Goal: Task Accomplishment & Management: Use online tool/utility

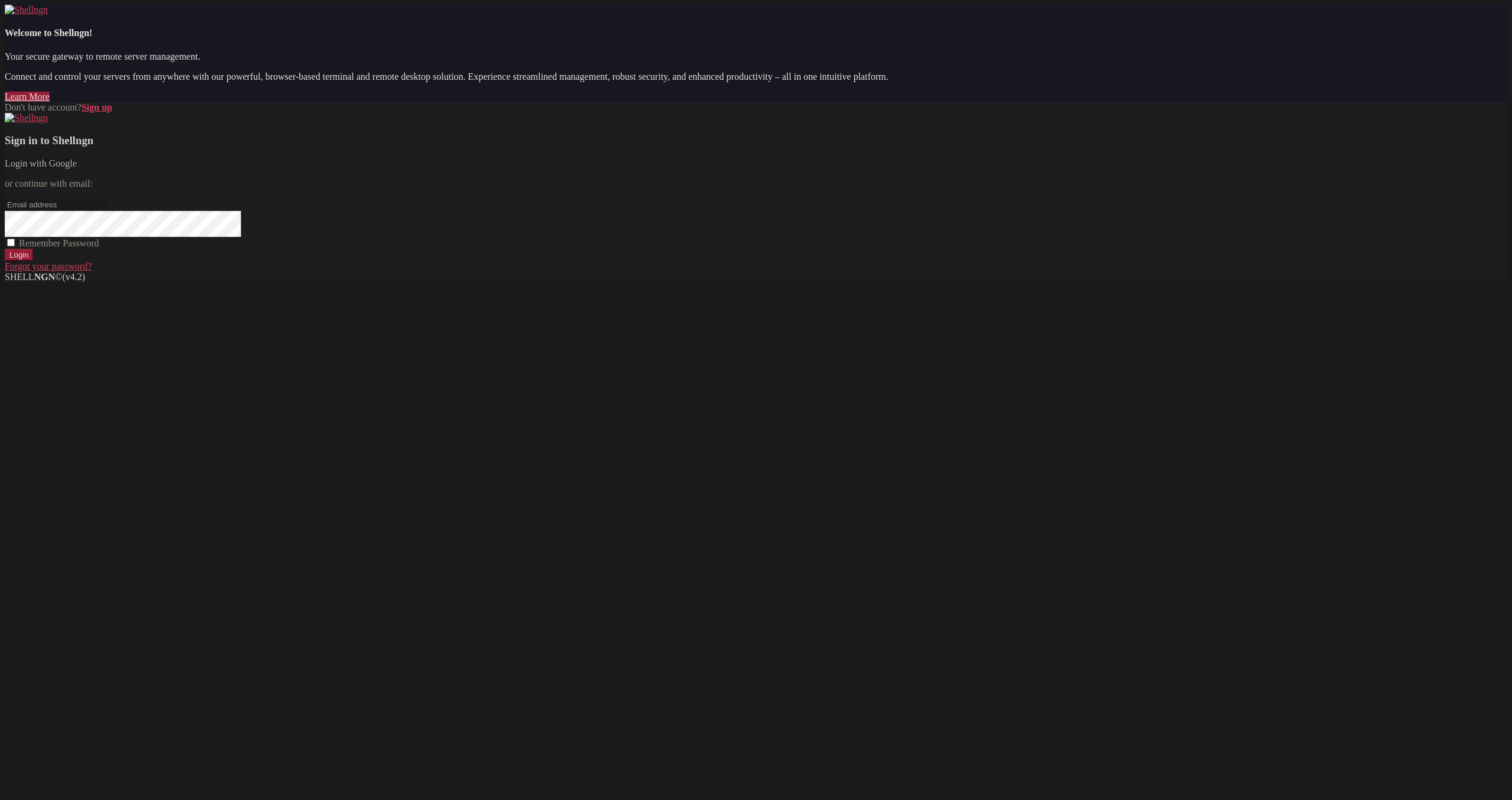
click at [77, 168] on link "Login with Google" at bounding box center [40, 163] width 72 height 10
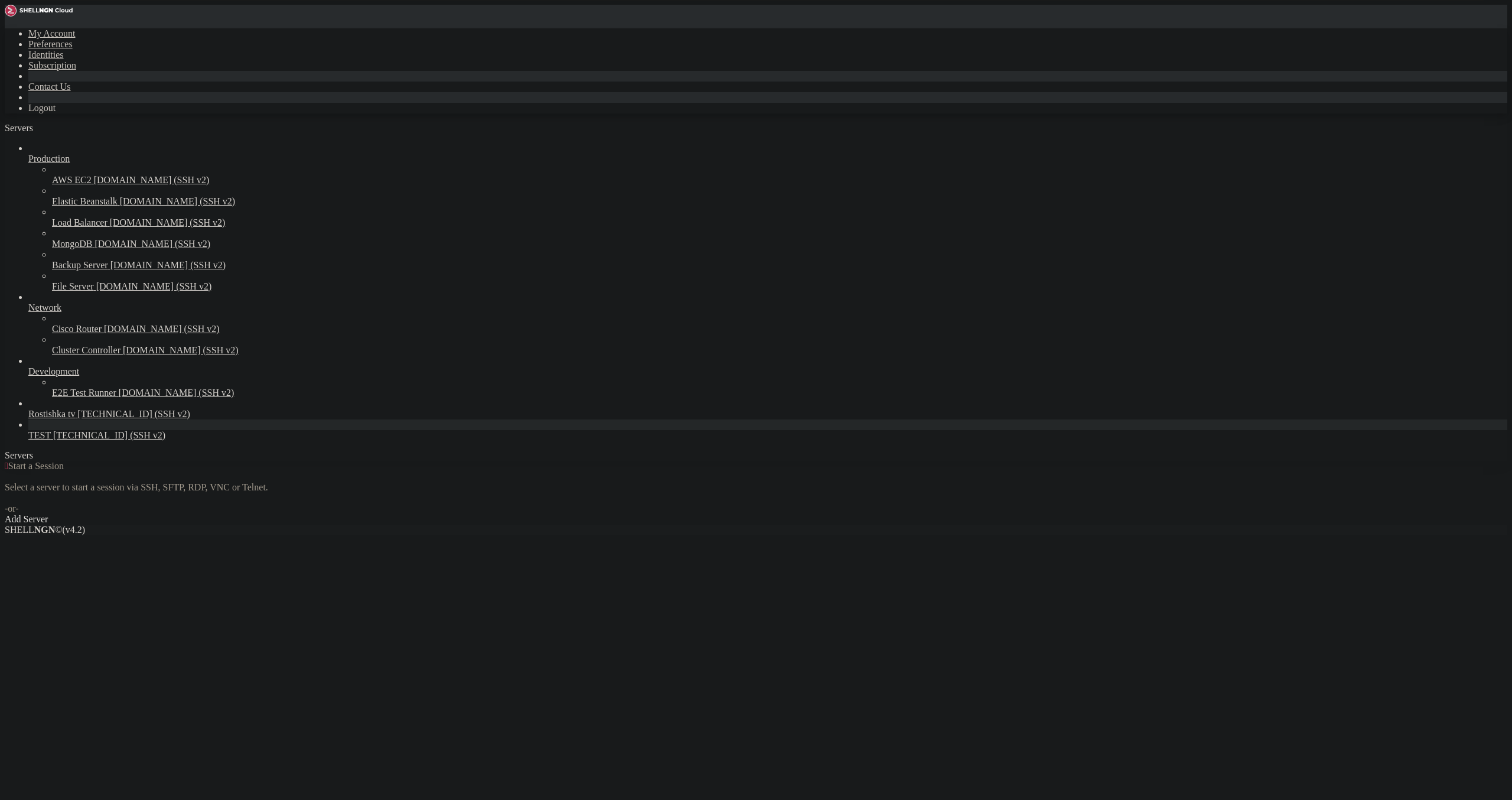
click at [79, 440] on span "[TECHNICAL_ID] (SSH v2)" at bounding box center [109, 436] width 112 height 10
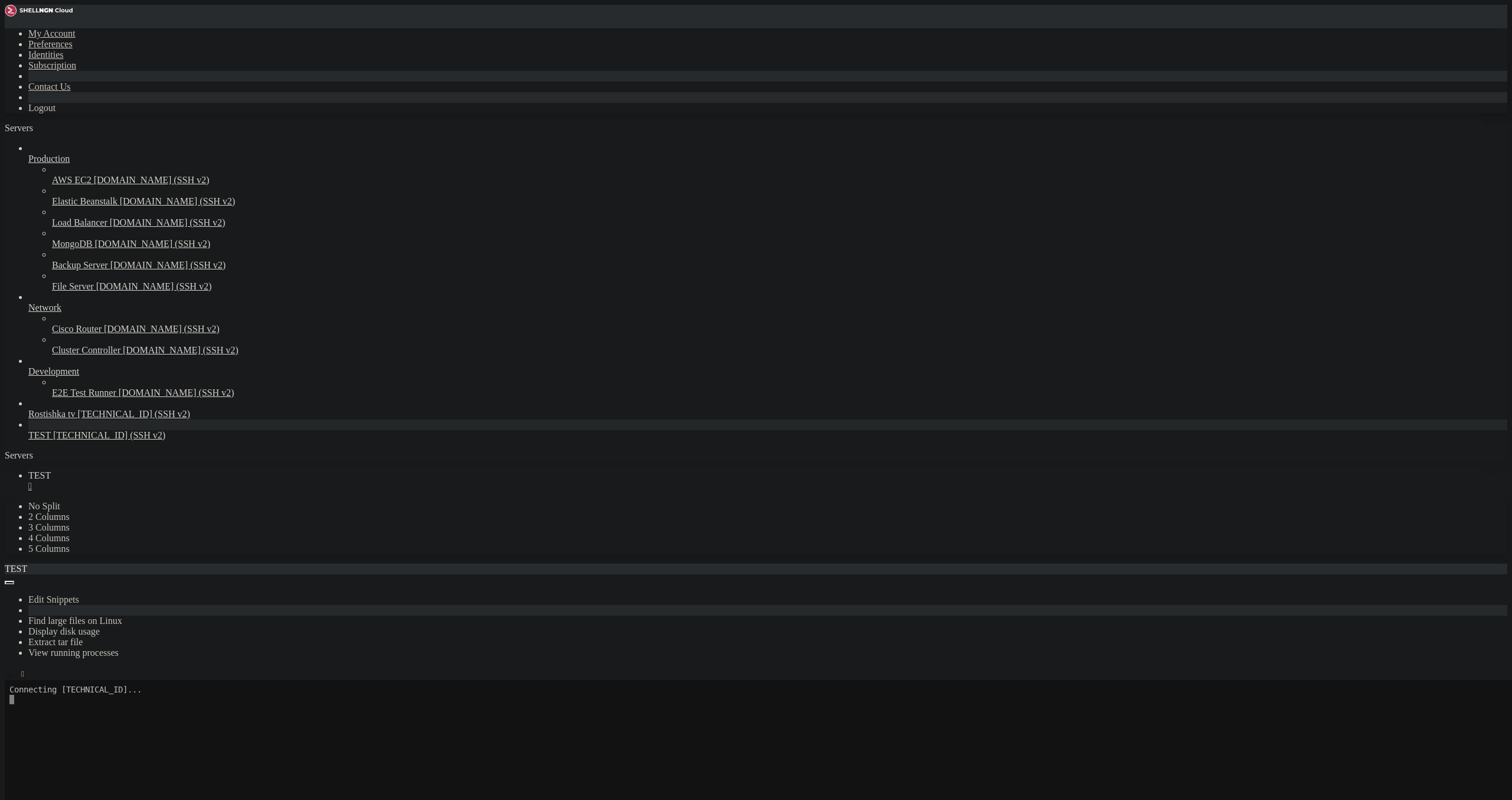
click at [10, 677] on icon "button" at bounding box center [10, 677] width 0 height 0
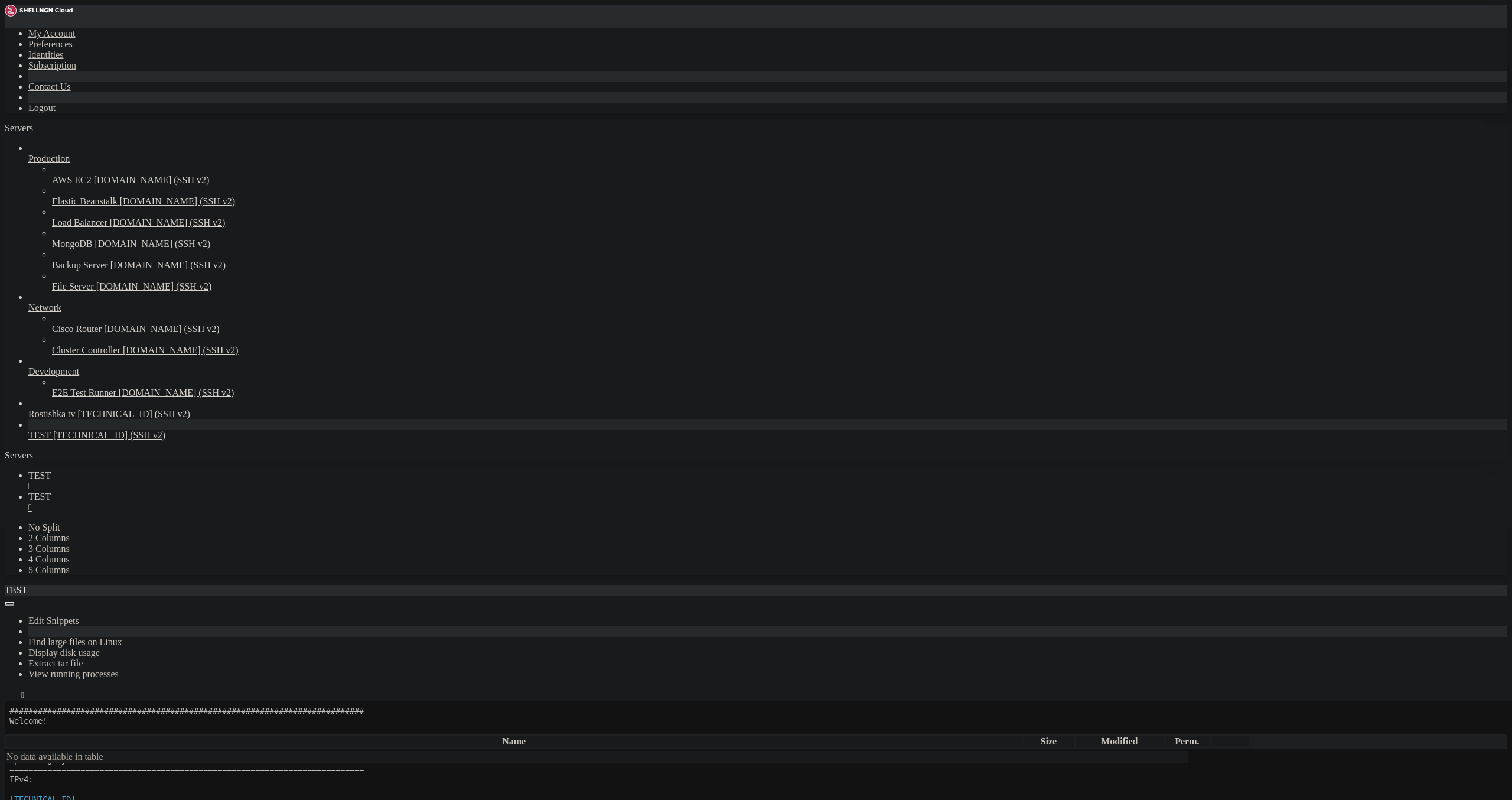
scroll to position [68, 0]
type input "/root"
click at [200, 481] on div "" at bounding box center [768, 486] width 1479 height 10
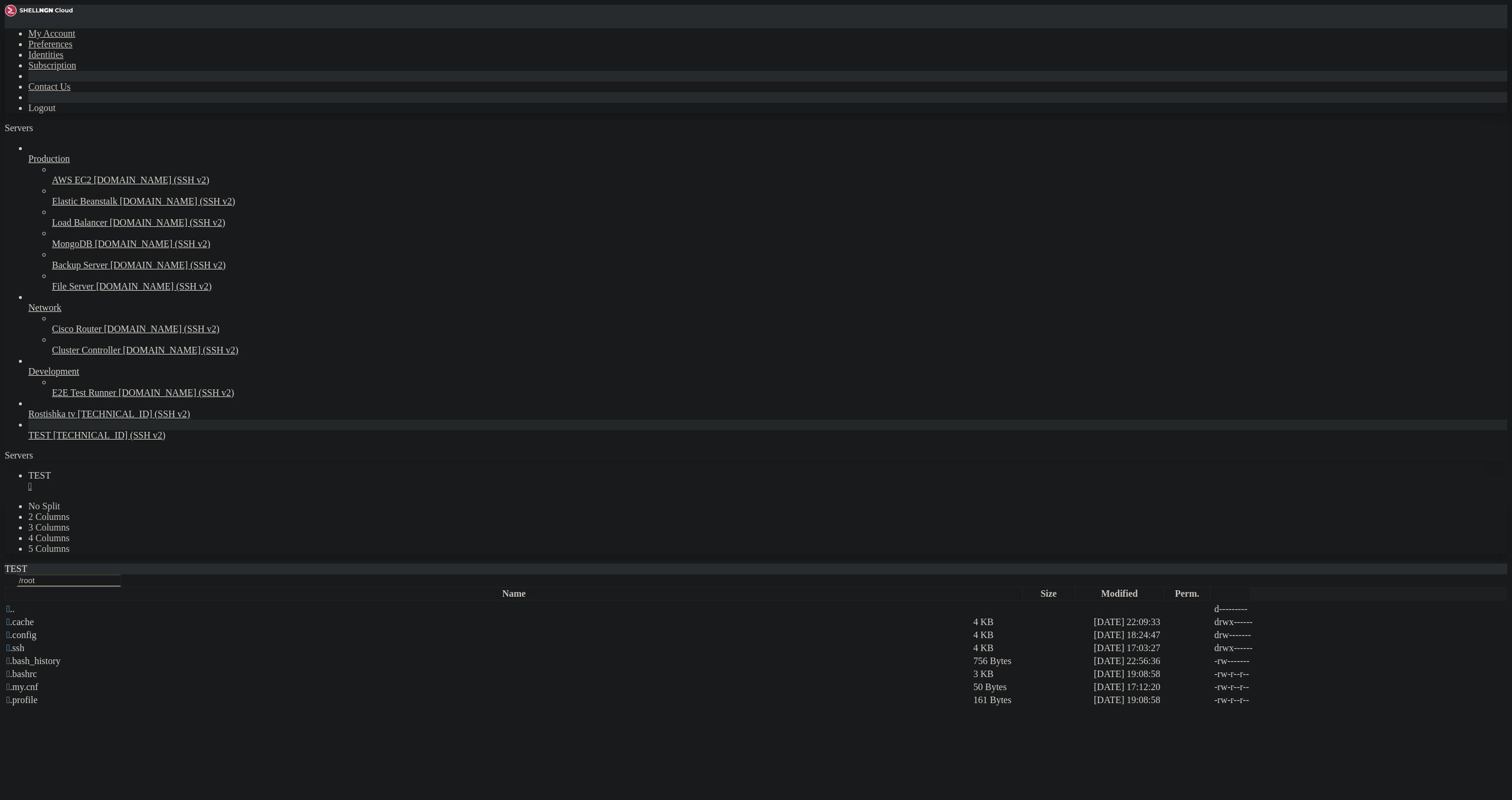
click at [200, 481] on div "" at bounding box center [768, 486] width 1479 height 10
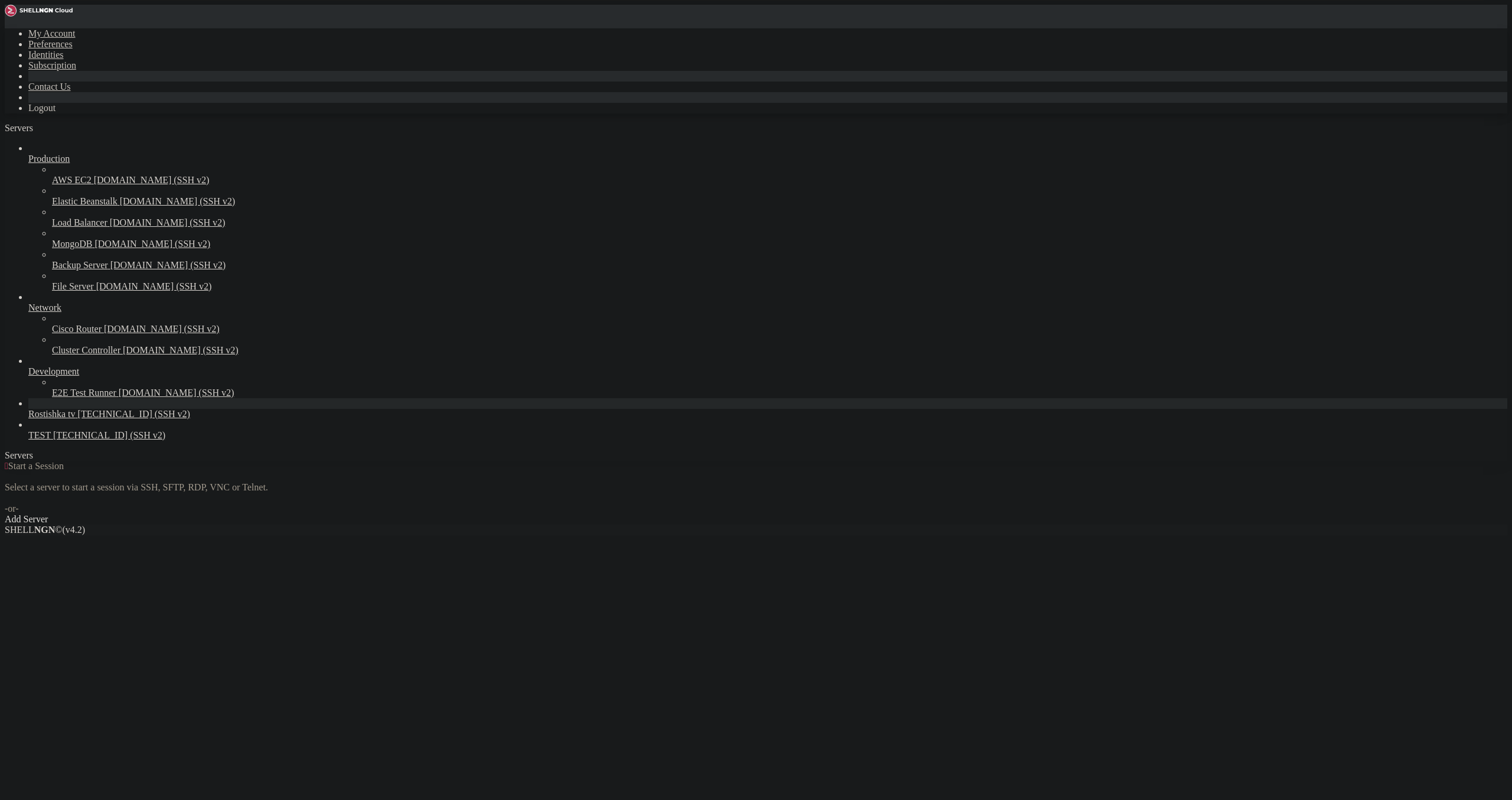
click at [76, 419] on span "Rostishka tv" at bounding box center [52, 414] width 47 height 10
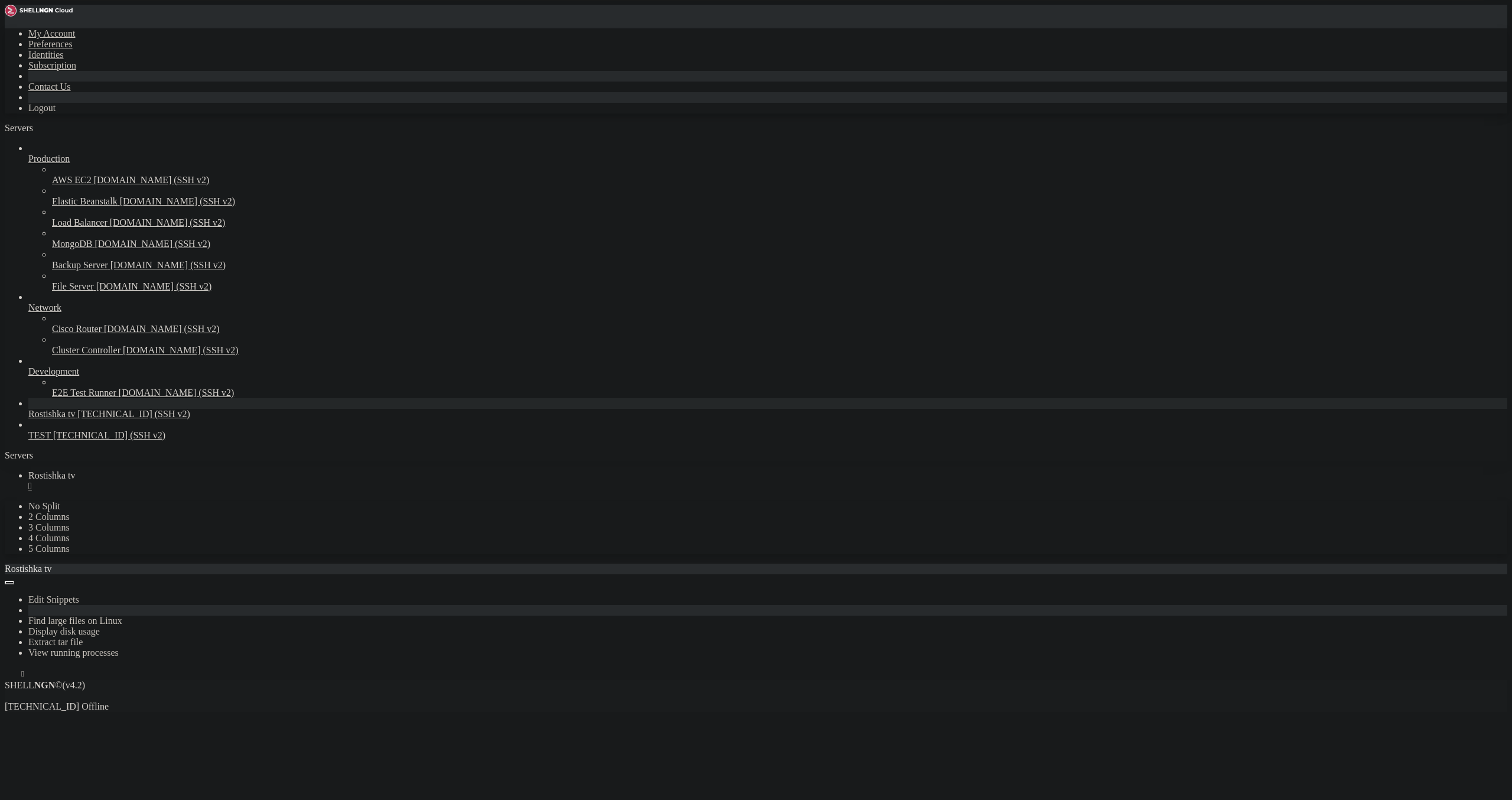
scroll to position [0, 0]
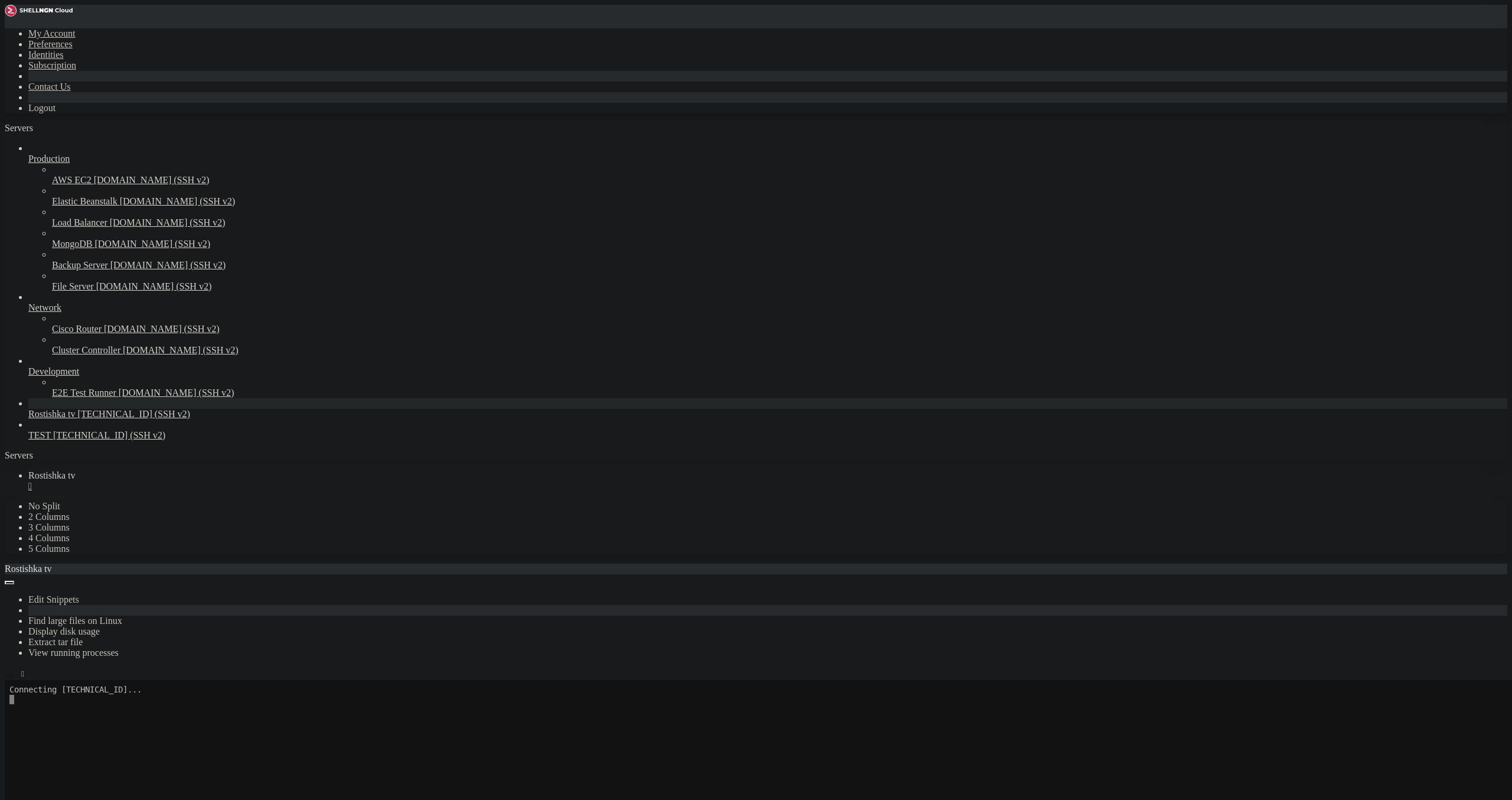
click at [14, 675] on button "button" at bounding box center [9, 676] width 10 height 4
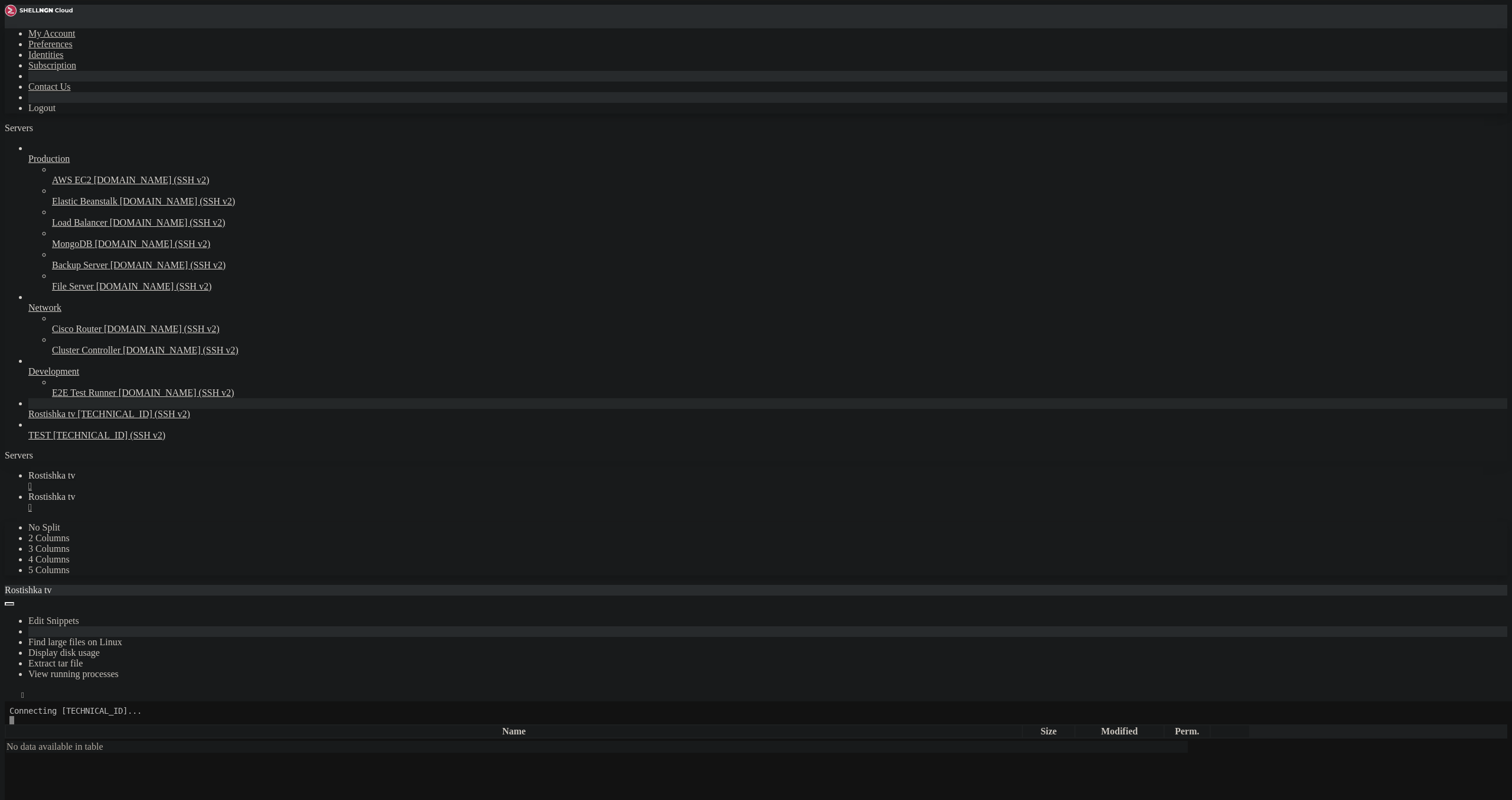
click at [221, 481] on div "" at bounding box center [768, 486] width 1479 height 10
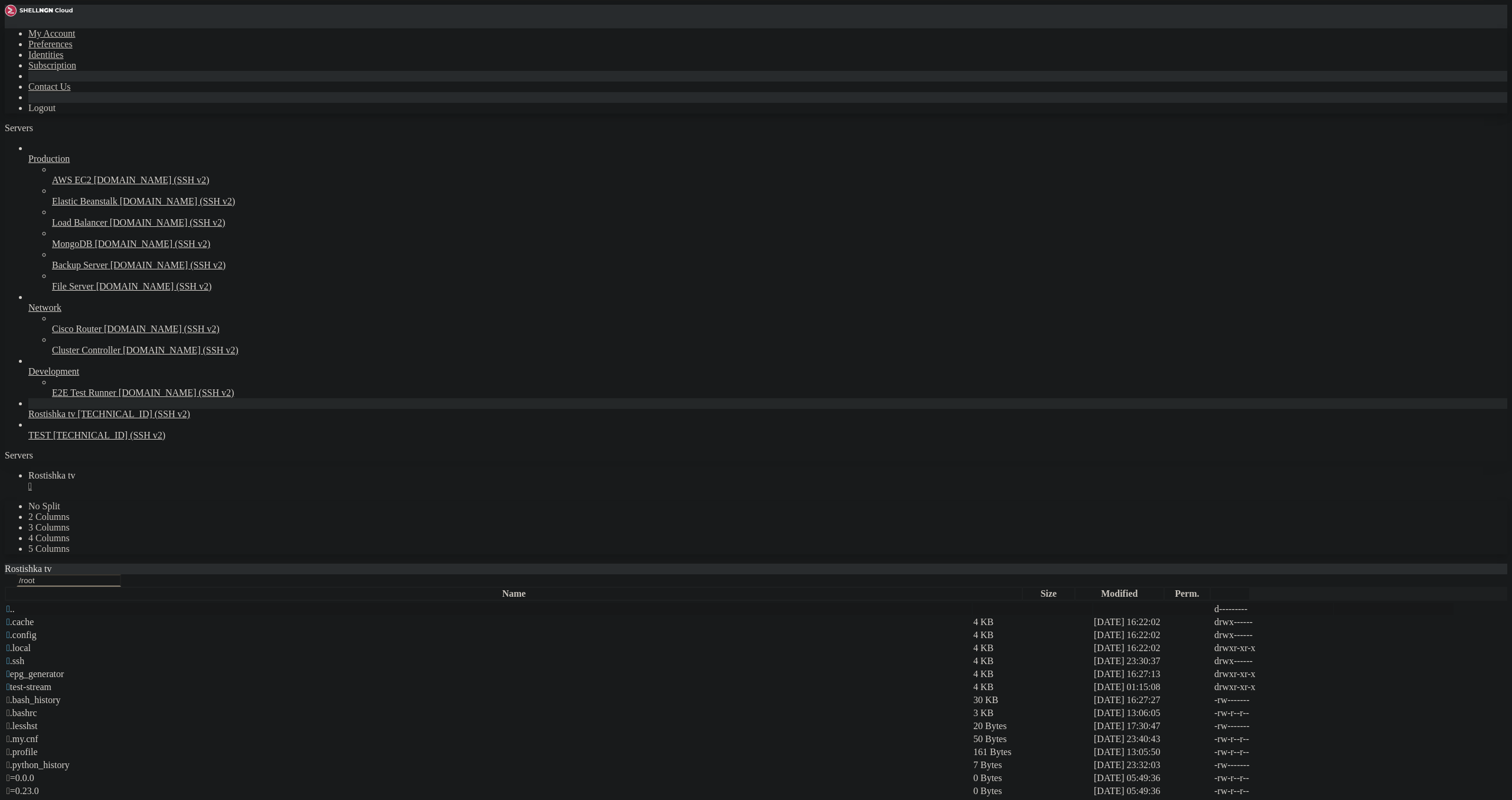
click at [172, 603] on td " .." at bounding box center [489, 609] width 966 height 12
click at [15, 604] on span " .." at bounding box center [10, 609] width 8 height 10
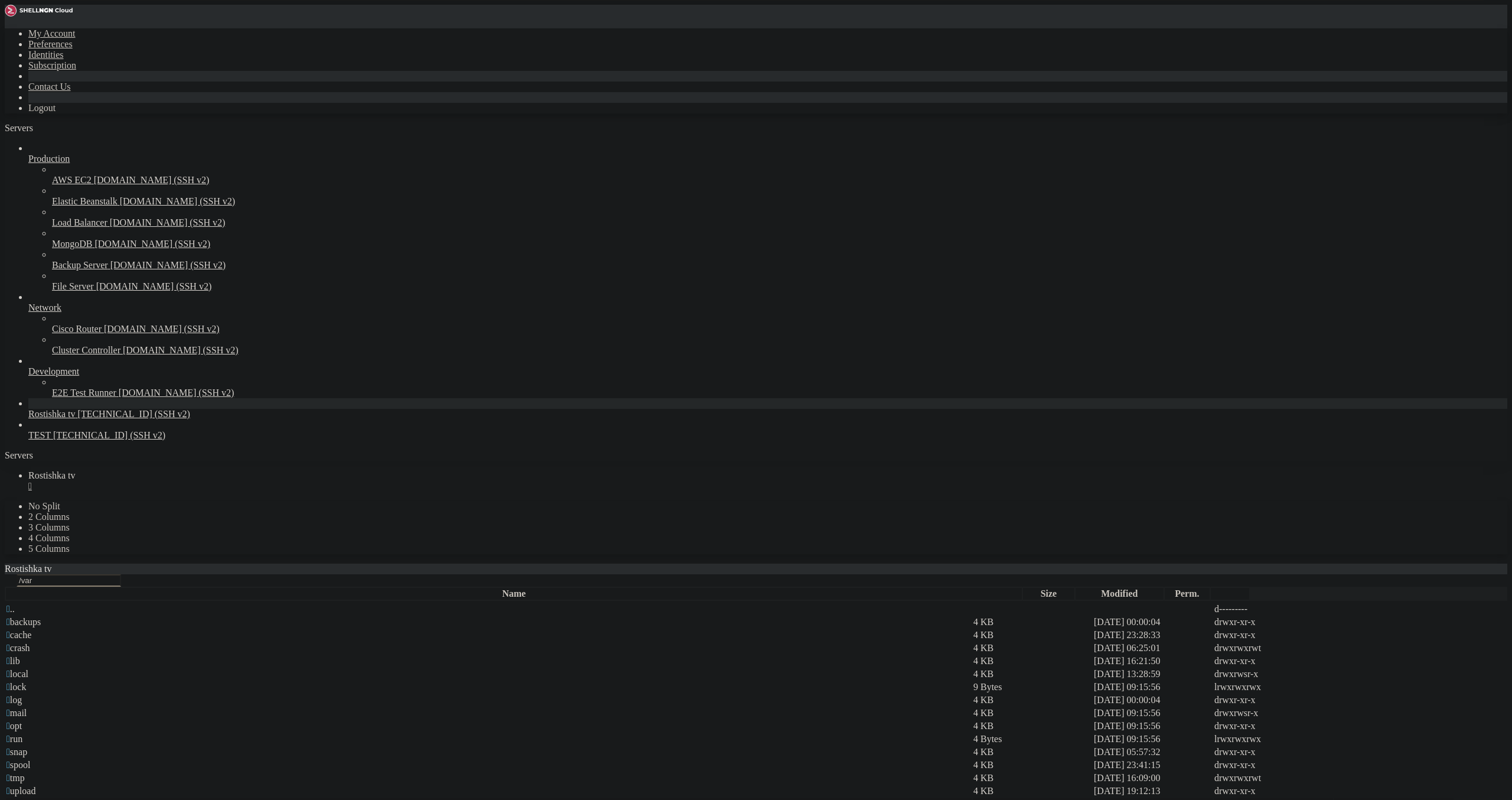
click at [208, 799] on td " www" at bounding box center [489, 804] width 966 height 12
click at [30, 799] on span " www" at bounding box center [19, 804] width 24 height 10
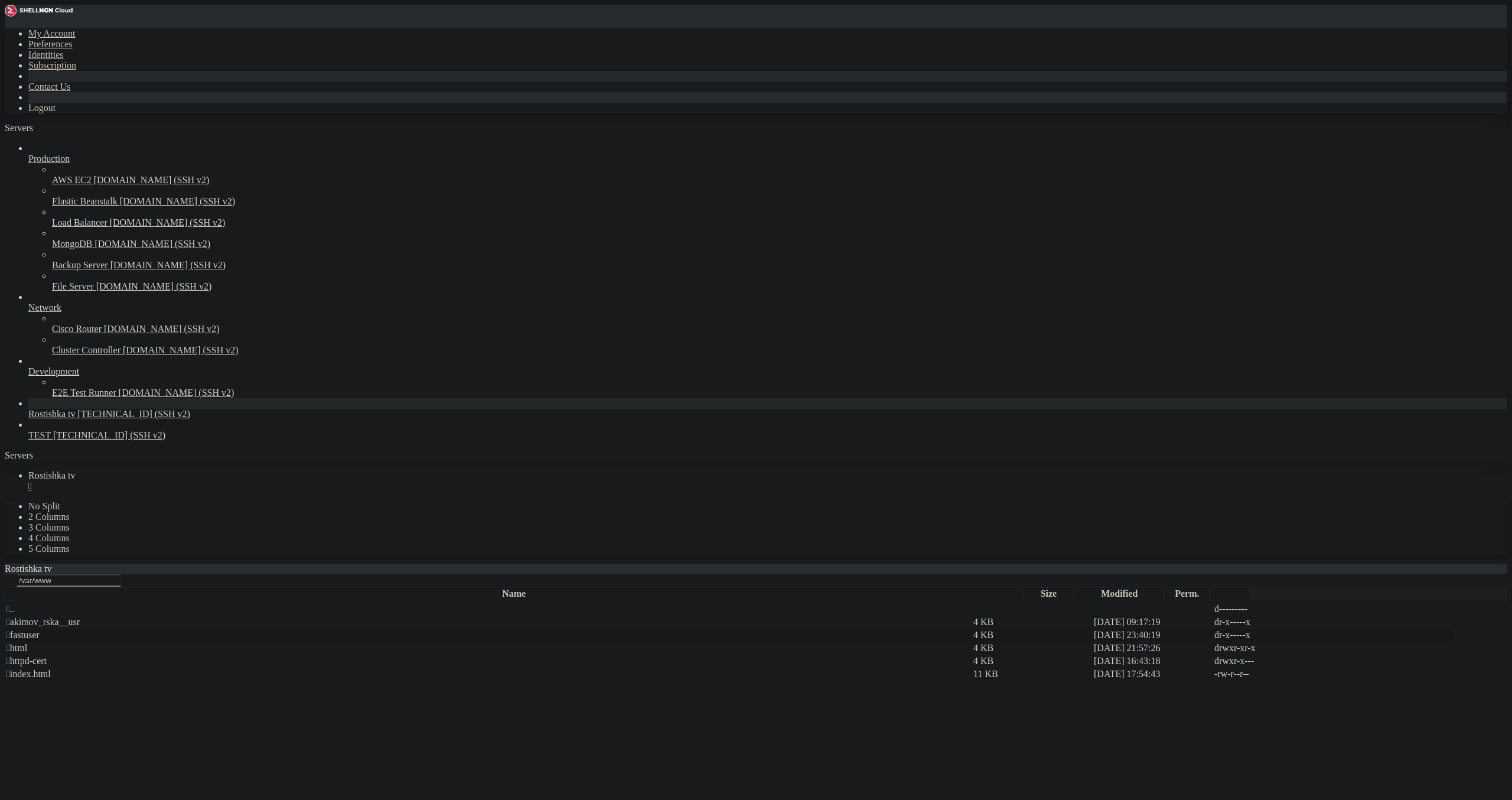
click at [39, 630] on span " fastuser" at bounding box center [23, 635] width 33 height 10
click at [26, 617] on span " data" at bounding box center [16, 622] width 19 height 10
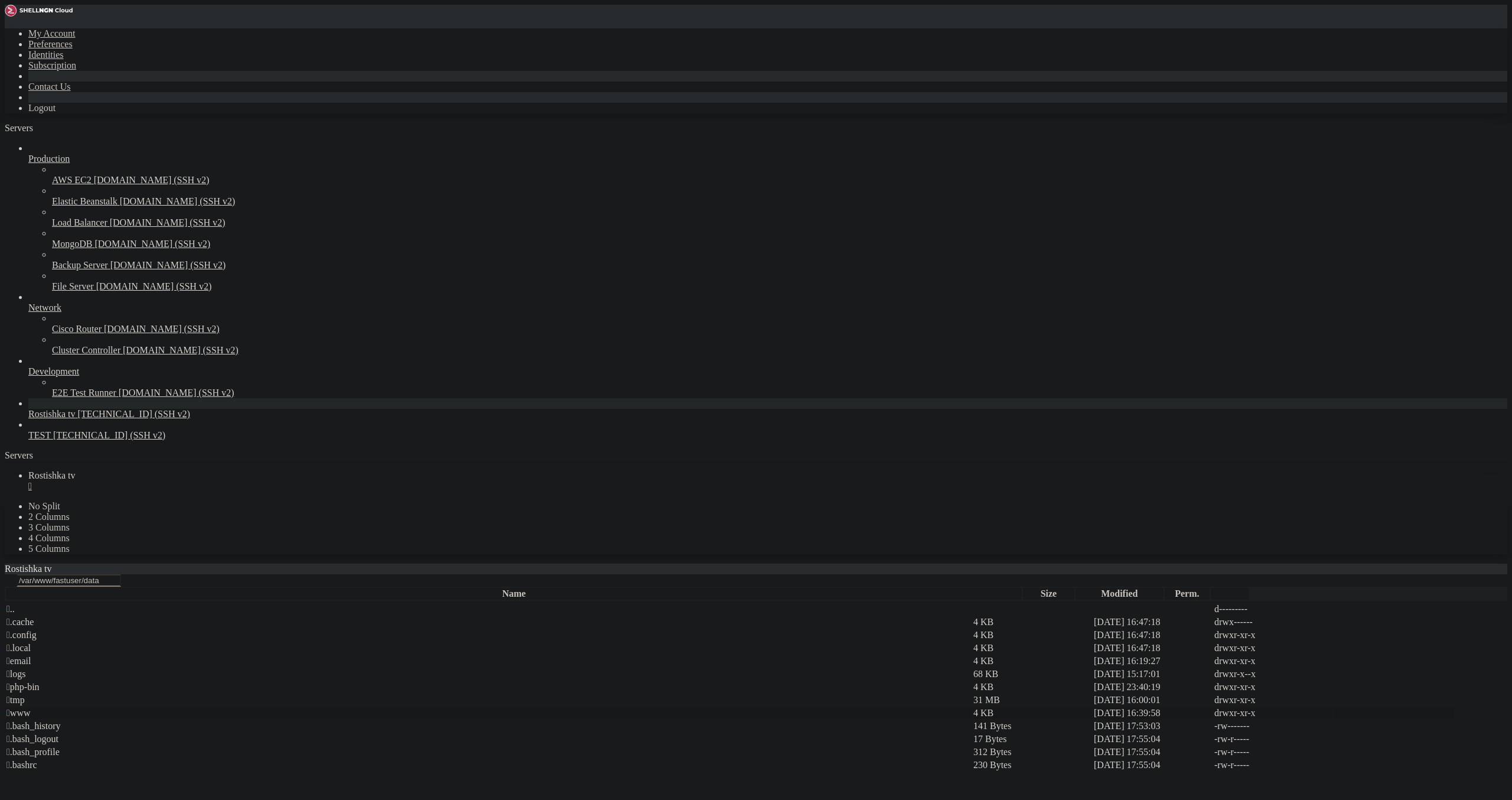
click at [189, 707] on td " www" at bounding box center [489, 713] width 966 height 12
click at [88, 695] on span " [DOMAIN_NAME]" at bounding box center [47, 700] width 81 height 10
click at [24, 669] on span " iptv" at bounding box center [16, 674] width 19 height 10
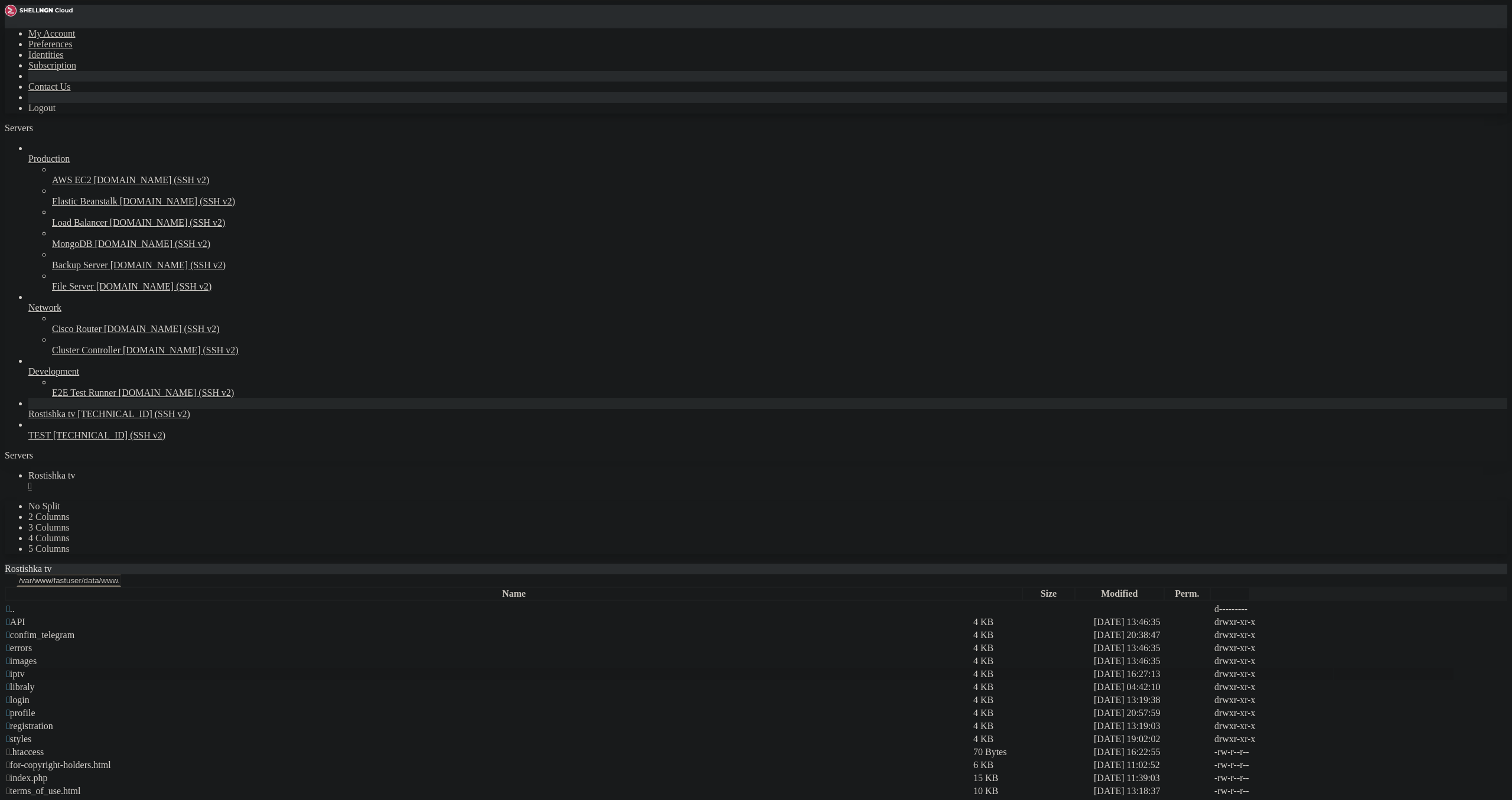
click at [24, 669] on span " iptv" at bounding box center [16, 674] width 19 height 10
click at [77, 682] on span " SYSTEM_FILES" at bounding box center [42, 687] width 71 height 10
click at [44, 656] on span " PL_CH5" at bounding box center [25, 661] width 37 height 10
type input "/var/www/fastuser/data/www/[DOMAIN_NAME]/iptv/PL_CH5"
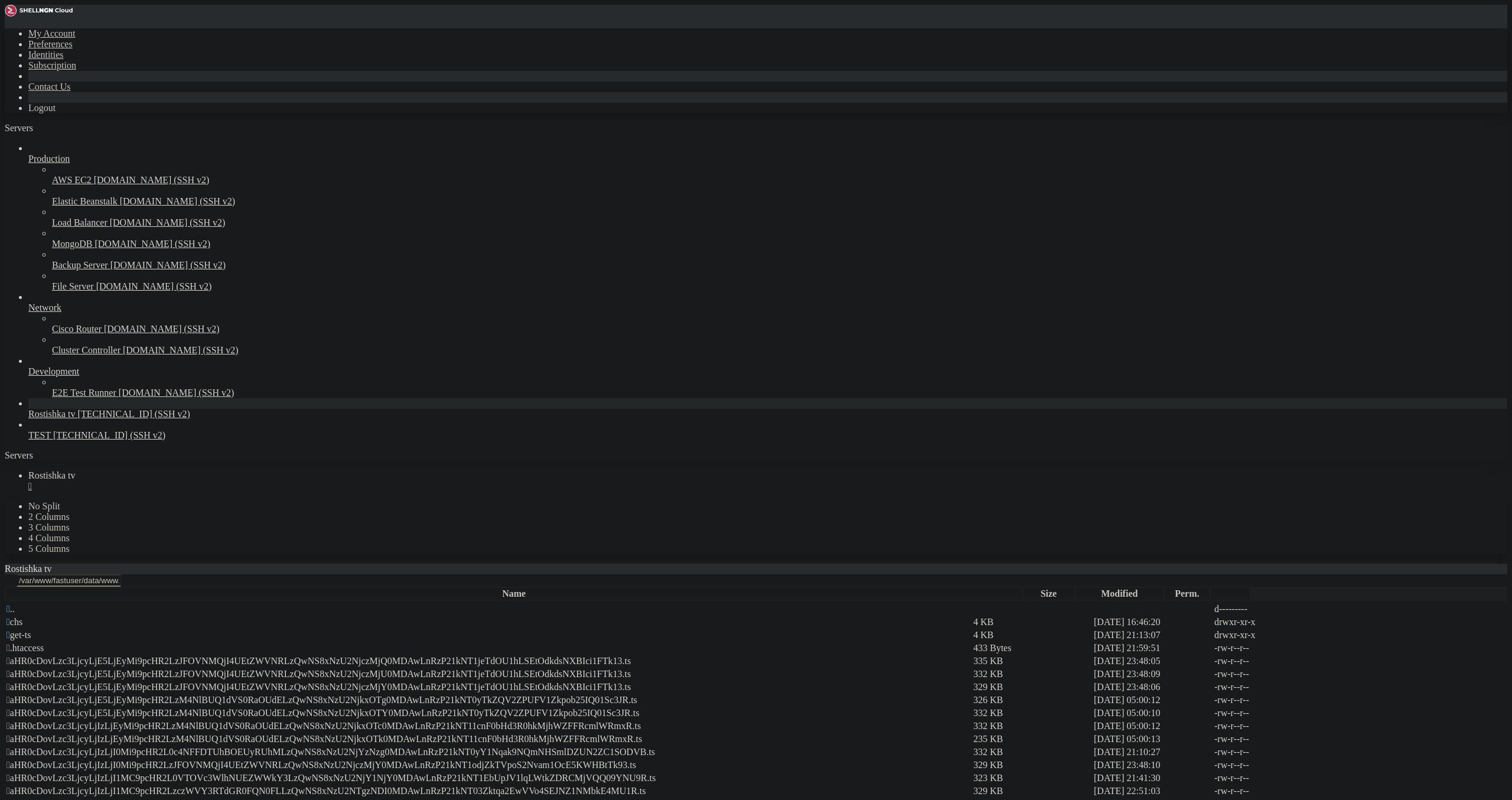
drag, startPoint x: 250, startPoint y: 707, endPoint x: 255, endPoint y: 692, distance: 15.8
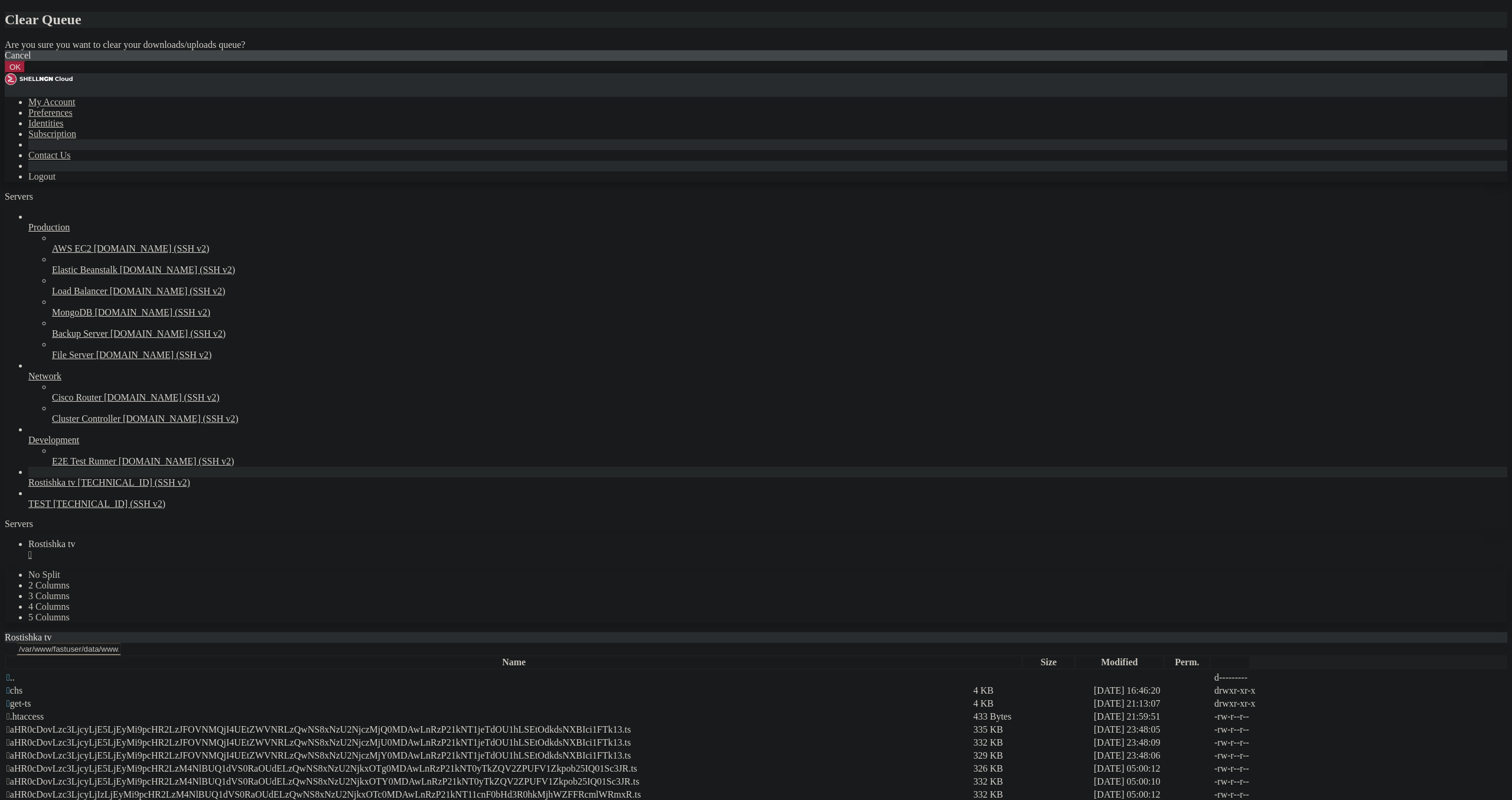
click at [25, 73] on button "OK" at bounding box center [15, 67] width 21 height 13
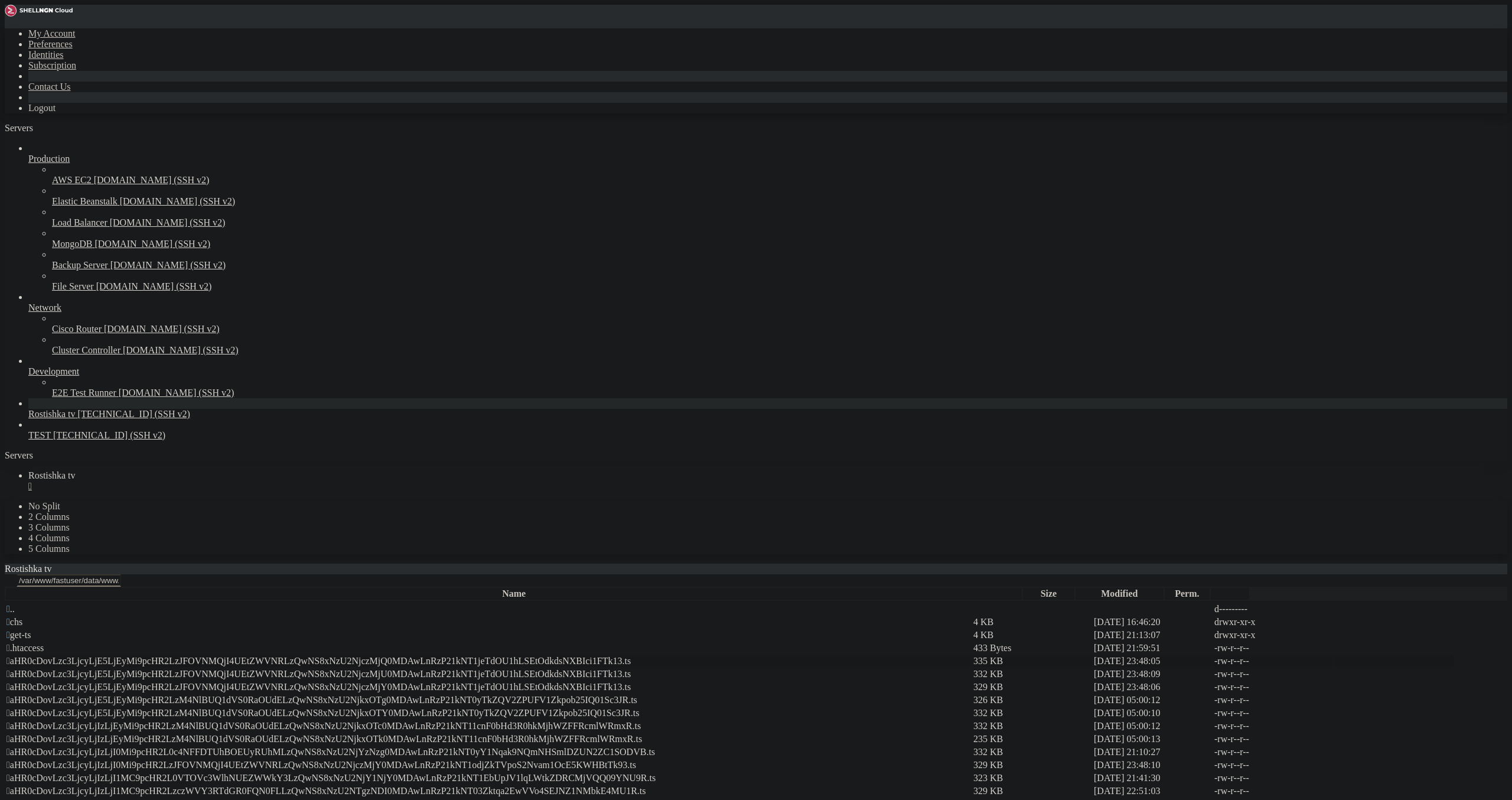
click at [280, 656] on span " aHR0cDovLzc3LjcyLjE5LjEyMi9pcHR2LzJFOVNMQjI4UEtZWVNRLzQwNS8xNzU2NjczMjQ0MDAwL…" at bounding box center [319, 661] width 625 height 10
click at [283, 669] on span " aHR0cDovLzc3LjcyLjE5LjEyMi9pcHR2LzJFOVNMQjI4UEtZWVNRLzQwNS8xNzU2NjczMjU0MDAwL…" at bounding box center [319, 674] width 625 height 10
click at [292, 681] on td " aHR0cDovLzc3LjcyLjE5LjEyMi9pcHR2LzJFOVNMQjI4UEtZWVNRLzQwNS8xNzU2NjczMjY0MDAwL…" at bounding box center [489, 687] width 966 height 12
click at [298, 695] on td " aHR0cDovLzc3LjcyLjE5LjEyMi9pcHR2LzM4NlBUQ1dVS0RaOUdELzQwNS8xNzU2NjkxOTg0MDAwL…" at bounding box center [489, 701] width 966 height 12
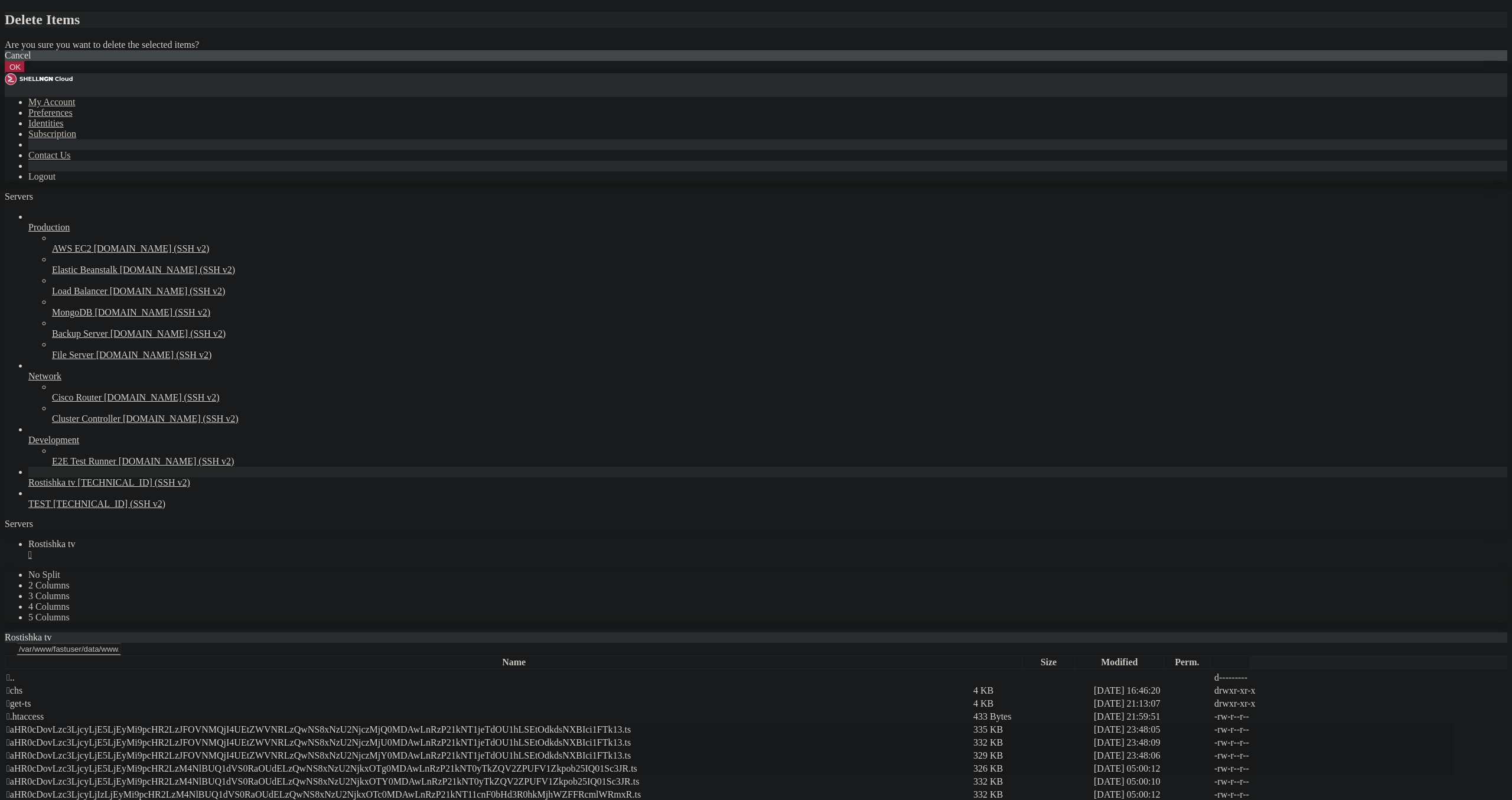
click at [25, 73] on button "OK" at bounding box center [15, 67] width 21 height 13
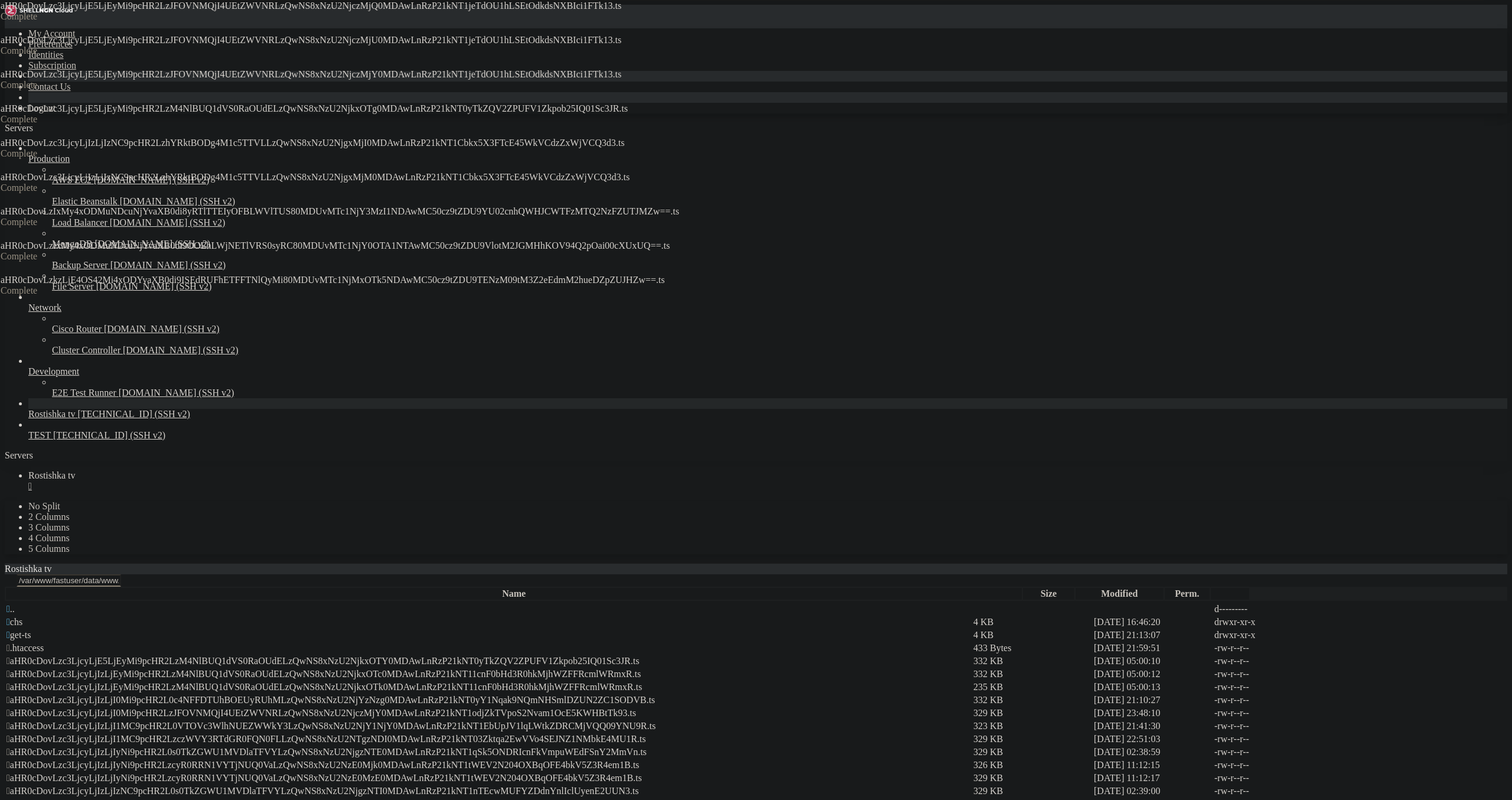
click at [389, 655] on td " aHR0cDovLzc3LjcyLjE5LjEyMi9pcHR2LzM4NlBUQ1dVS0RaOUdELzQwNS8xNzU2NjkxOTY0MDAwL…" at bounding box center [489, 661] width 966 height 12
click at [387, 669] on span " aHR0cDovLzc3LjcyLjIzLjEyMi9pcHR2LzM4NlBUQ1dVS0RaOUdELzQwNS8xNzU2NjkxOTc0MDAwL…" at bounding box center [323, 674] width 634 height 10
click at [398, 681] on td " aHR0cDovLzc3LjcyLjIzLjEyMi9pcHR2LzM4NlBUQ1dVS0RaOUdELzQwNS8xNzU2NjkxOTk0MDAwL…" at bounding box center [489, 687] width 966 height 12
click at [401, 695] on span " aHR0cDovLzc3LjcyLjIzLjI0Mi9pcHR2L0c4NFFDTUhBOEUyRUhMLzQwNS8xNzU2NjYzNzg0MDAwL…" at bounding box center [331, 700] width 648 height 10
click at [404, 708] on span " aHR0cDovLzc3LjcyLjIzLjI0Mi9pcHR2LzJFOVNMQjI4UEtZWVNRLzQwNS8xNzU2NjczMjY0MDAwL…" at bounding box center [321, 713] width 630 height 10
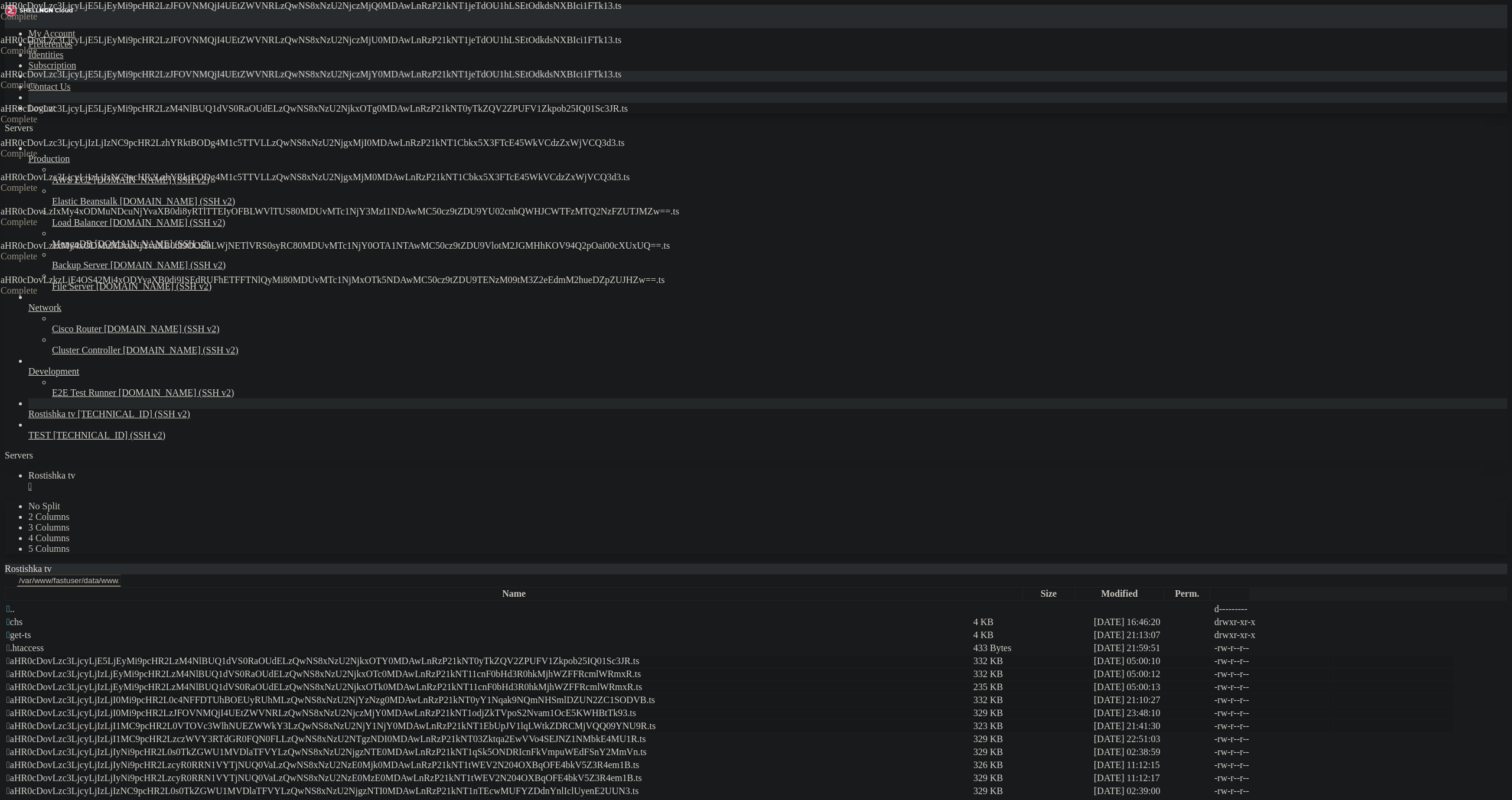
click at [407, 721] on td " aHR0cDovLzc3LjcyLjIzLjI1MC9pcHR2L0VTOVc3WlhNUEZWWkY3LzQwNS8xNzU2NjY1NjY0MDAwL…" at bounding box center [489, 727] width 966 height 12
click at [420, 721] on span " aHR0cDovLzc3LjcyLjIzLjI1MC9pcHR2L0VTOVc3WlhNUEZWWkY3LzQwNS8xNzU2NjY1NjY0MDAwL…" at bounding box center [331, 726] width 649 height 10
click at [423, 734] on span " aHR0cDovLzc3LjcyLjIzLjI1MC9pcHR2LzczWVY3RTdGR0FQN0FLLzQwNS8xNzU2NTgzNDI0MDAwL…" at bounding box center [326, 739] width 640 height 10
click at [430, 747] on span " aHR0cDovLzc3LjcyLjIzLjIyNi9pcHR2L0s0TkZGWU1MVDlaTFVYLzQwNS8xNzU2NjgzNTE0MDAwL…" at bounding box center [326, 752] width 640 height 10
click at [433, 760] on span " aHR0cDovLzc3LjcyLjIzLjIyNi9pcHR2LzcyR0RRN1VYTjNUQ0VaLzQwNS8xNzU2NzE0Mjk0MDAwL…" at bounding box center [323, 765] width 633 height 10
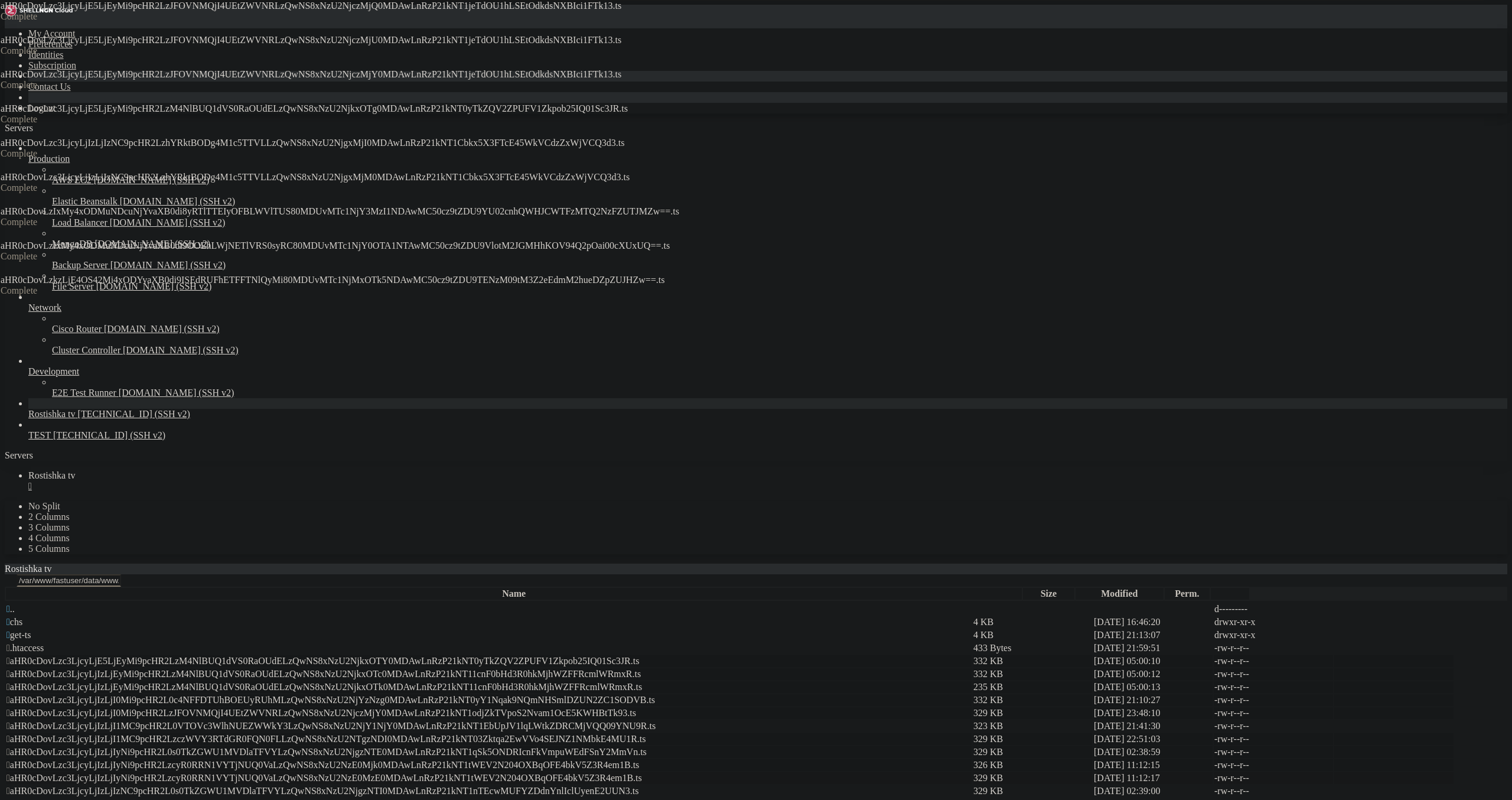
click at [437, 773] on span " aHR0cDovLzc3LjcyLjIzLjIyNi9pcHR2LzcyR0RRN1VYTjNUQ0VaLzQwNS8xNzU2NzE0MzE0MDAwL…" at bounding box center [324, 778] width 636 height 10
click at [444, 785] on td " aHR0cDovLzc3LjcyLjIzLjIzNC9pcHR2L0s0TkZGWU1MVDlaTFVYLzQwNS8xNzU2NjgzNTI0MDAwL…" at bounding box center [489, 791] width 966 height 12
drag, startPoint x: 467, startPoint y: 490, endPoint x: 529, endPoint y: 496, distance: 62.3
click at [465, 799] on td " aHR0cDovLzc3LjcyLjIzLjIzNC9pcHR2LzhYRktBODg4M1c5TTVLLzQwNS8xNzU2NjgxMjE0MDAwL…" at bounding box center [489, 804] width 966 height 12
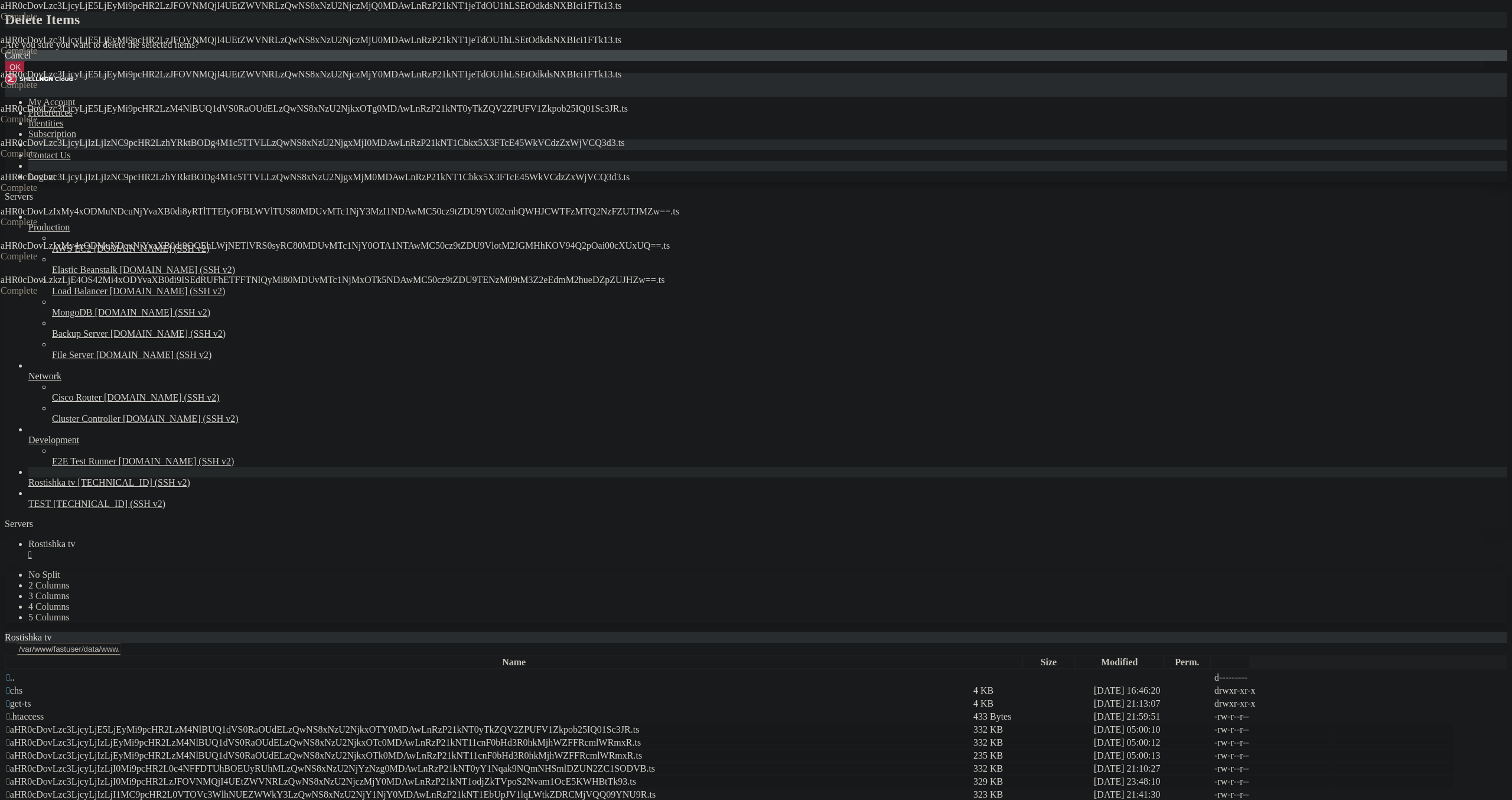
click at [25, 73] on button "OK" at bounding box center [15, 67] width 21 height 13
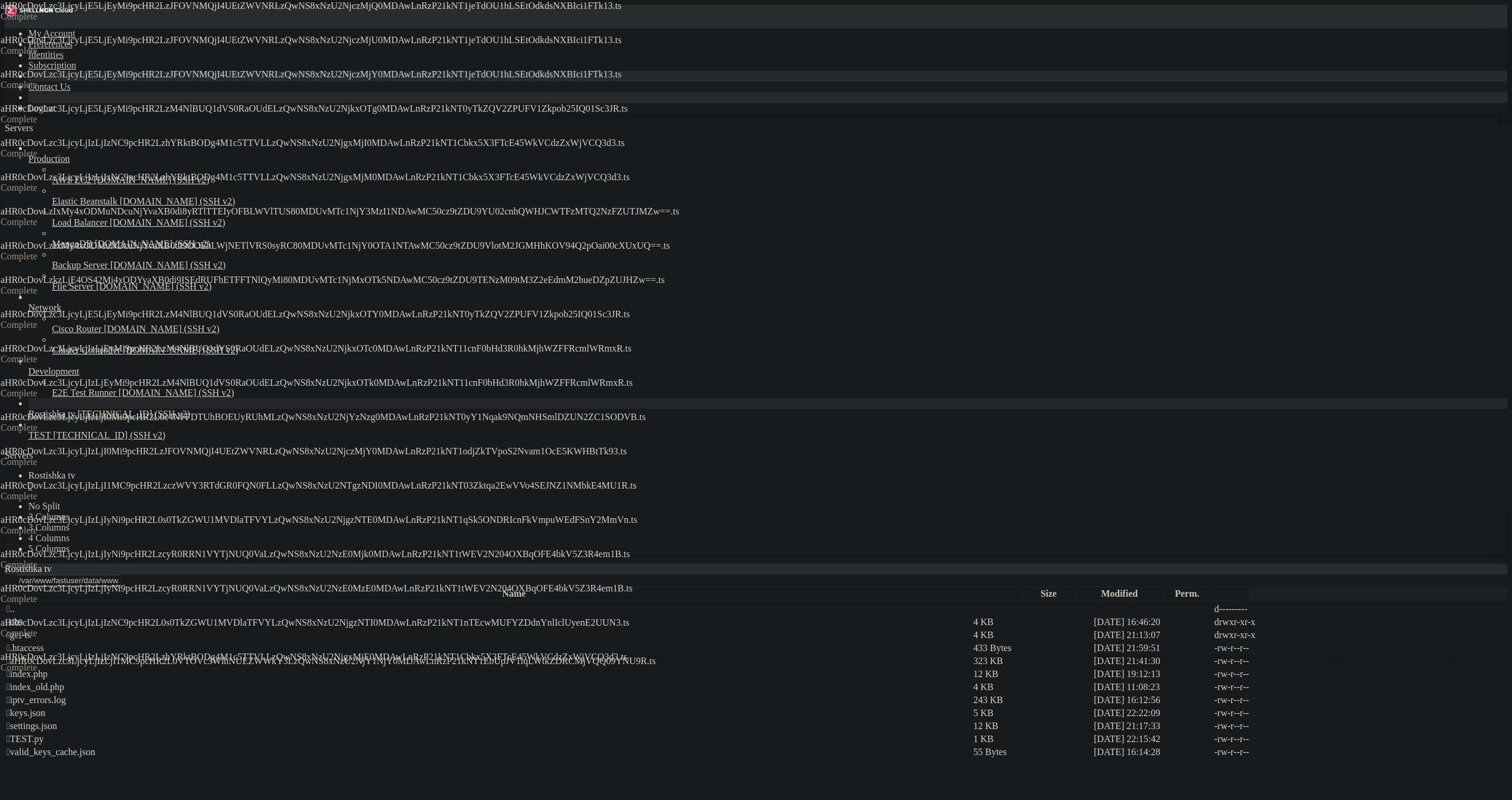
click at [214, 656] on span " aHR0cDovLzc3LjcyLjIzLjI1MC9pcHR2L0VTOVc3WlhNUEZWWkY3LzQwNS8xNzU2NjY1NjY0MDAwL…" at bounding box center [331, 661] width 649 height 10
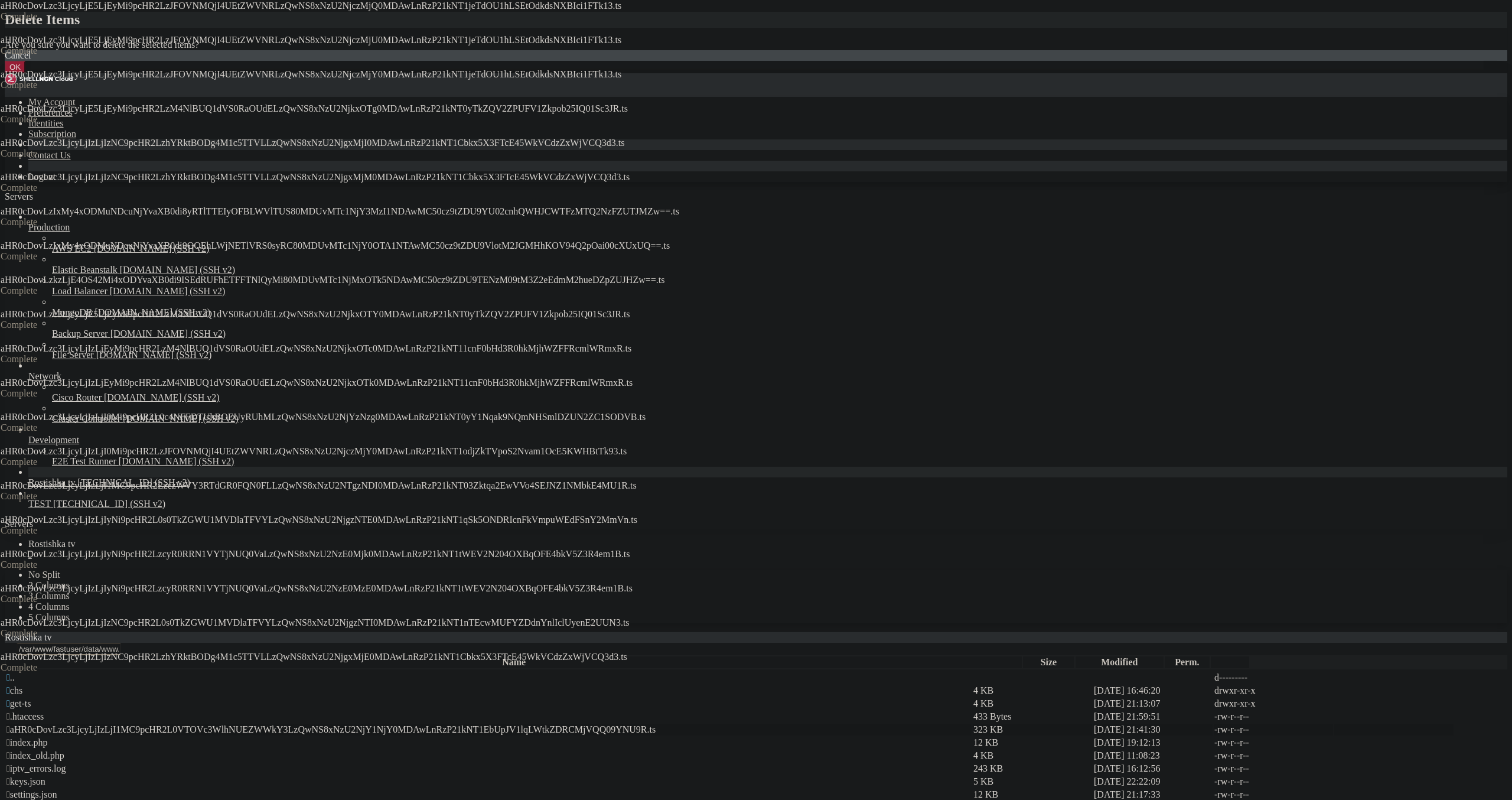
drag, startPoint x: 900, startPoint y: 437, endPoint x: 889, endPoint y: 429, distance: 13.6
click at [25, 73] on button "OK" at bounding box center [15, 67] width 21 height 13
